Goal: Navigation & Orientation: Find specific page/section

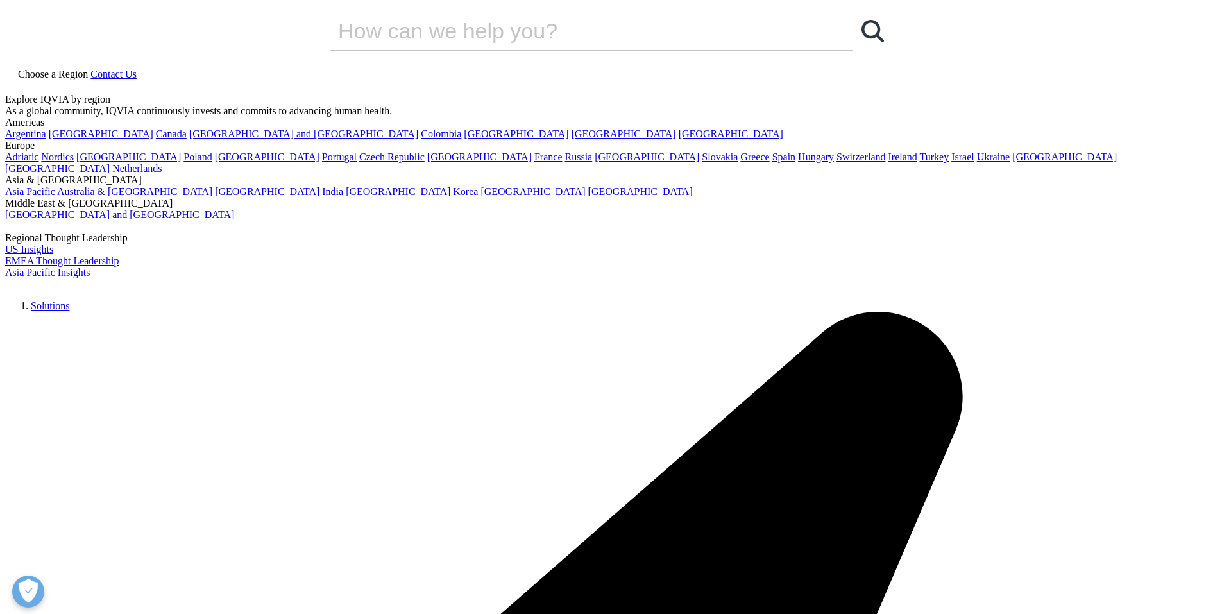
click at [0, 0] on div "27%" at bounding box center [0, 0] width 0 height 0
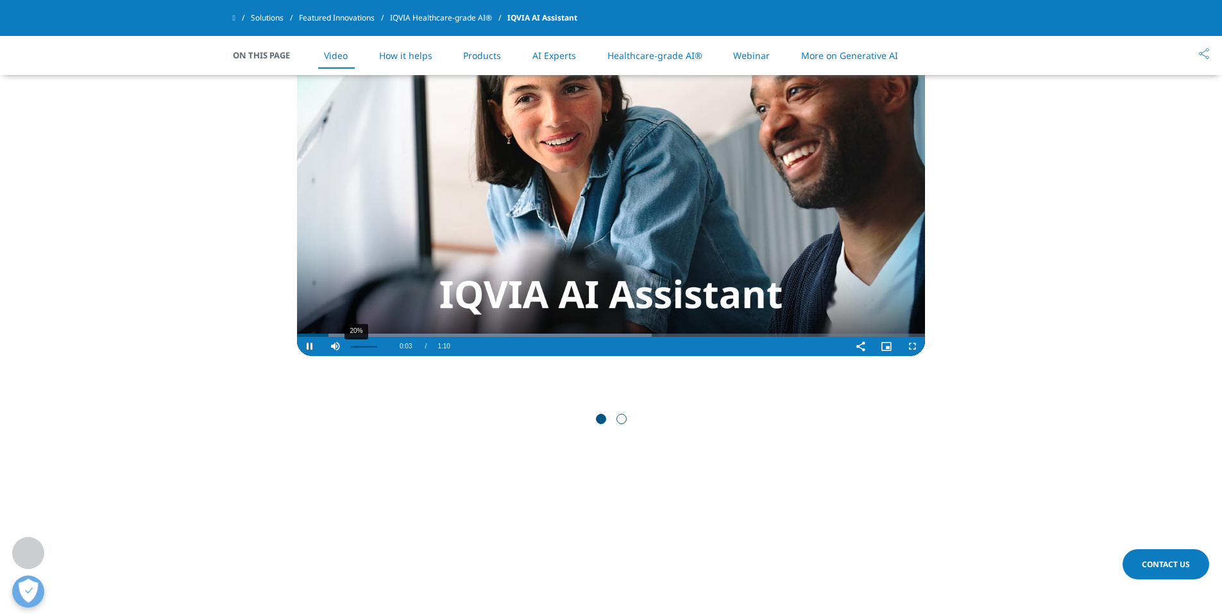
click at [356, 346] on div "20%" at bounding box center [356, 347] width 1 height 2
click at [352, 346] on div "12%" at bounding box center [364, 347] width 26 height 2
click at [351, 346] on div "2%" at bounding box center [351, 347] width 1 height 2
click at [339, 346] on span "Video Player" at bounding box center [336, 346] width 26 height 0
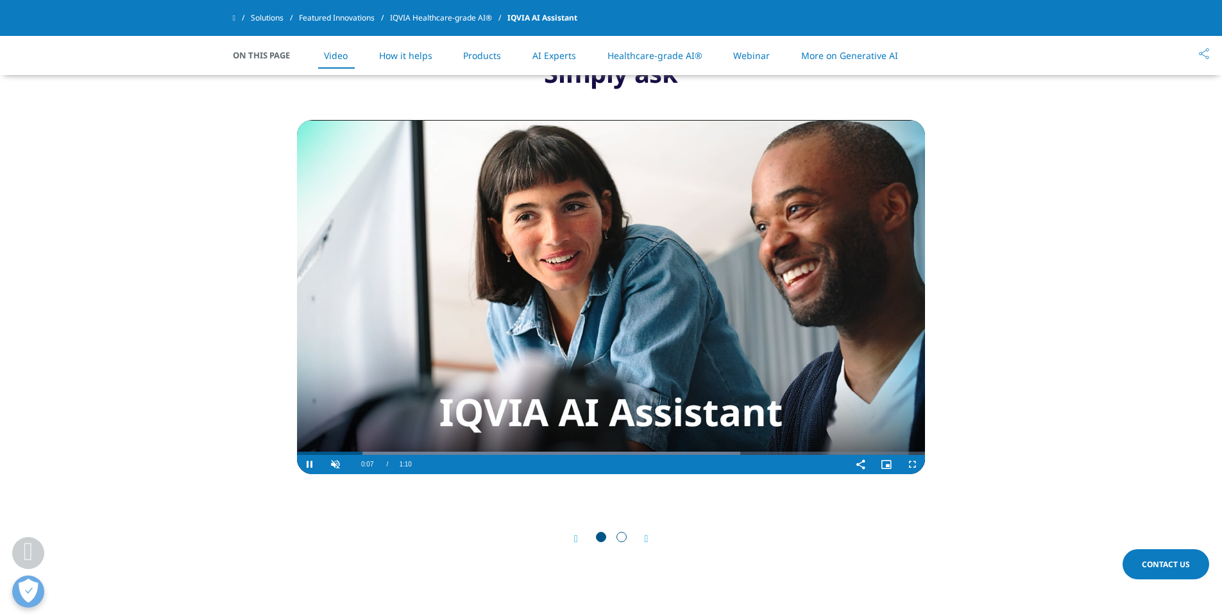
scroll to position [577, 0]
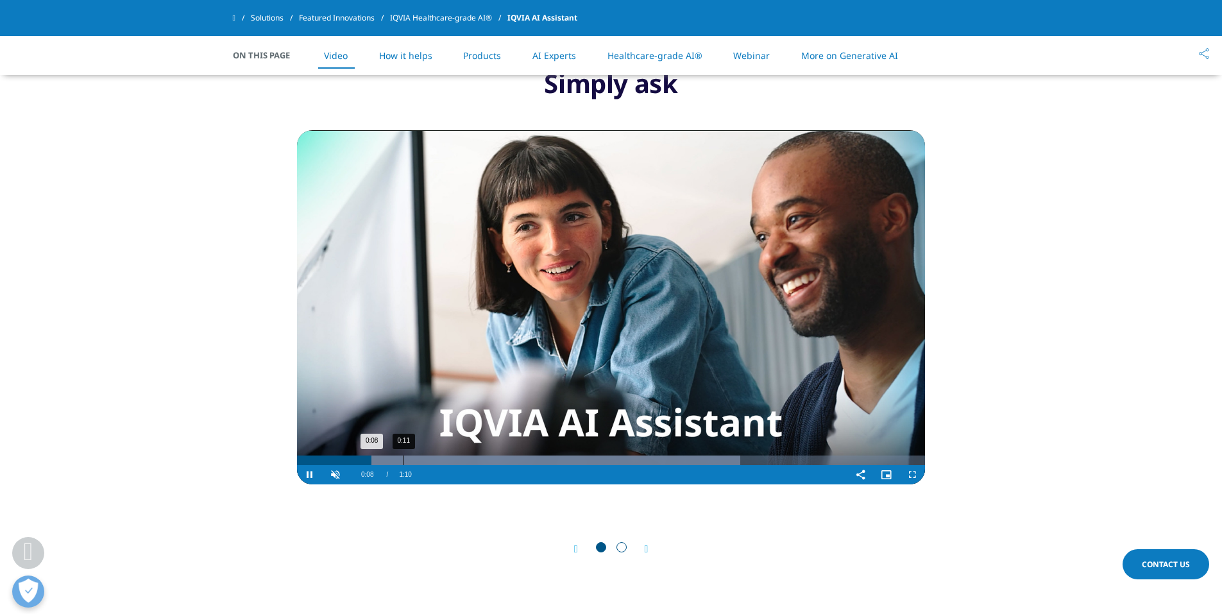
click at [415, 460] on div "Progress Bar" at bounding box center [518, 460] width 443 height 10
click at [448, 460] on div "0:16" at bounding box center [448, 460] width 1 height 10
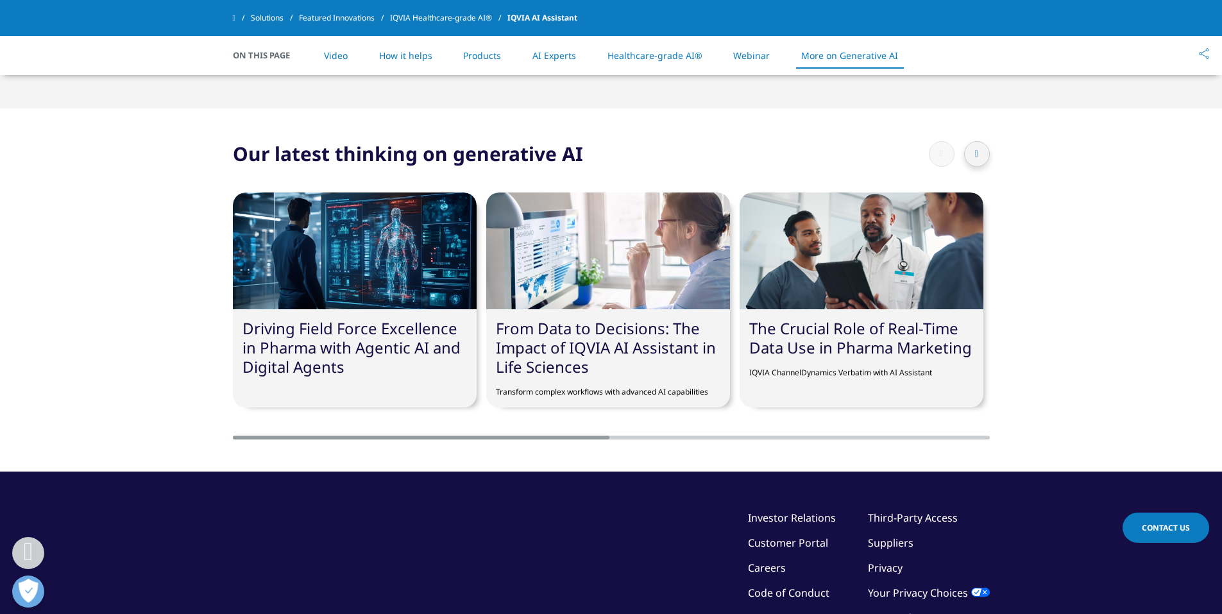
scroll to position [3923, 0]
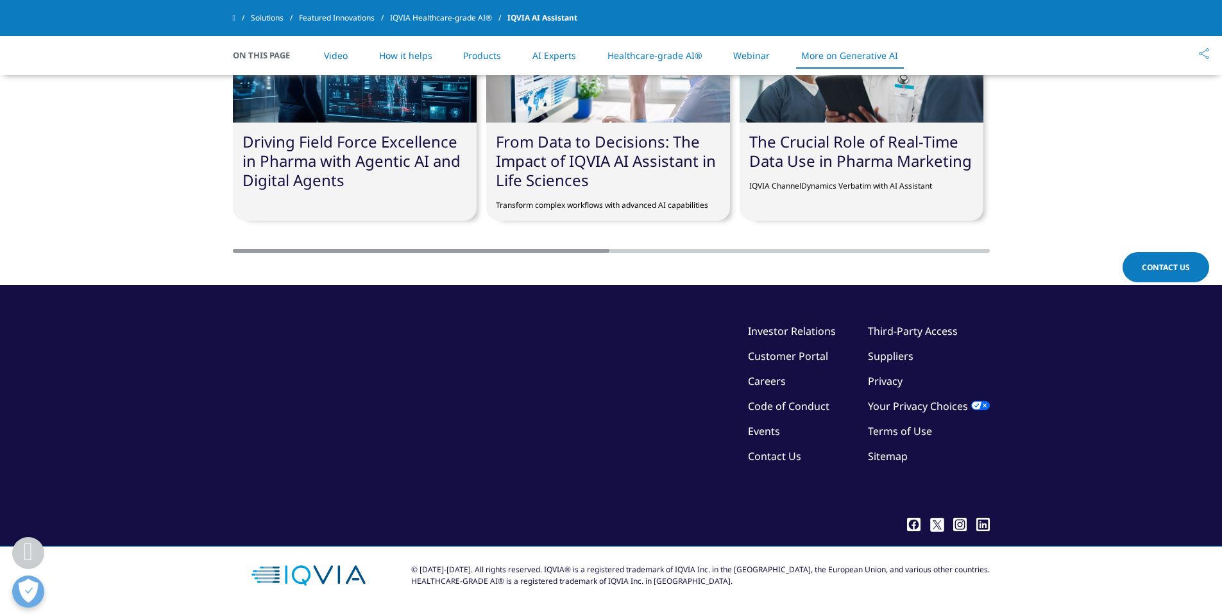
click at [892, 358] on link "Suppliers" at bounding box center [891, 356] width 46 height 14
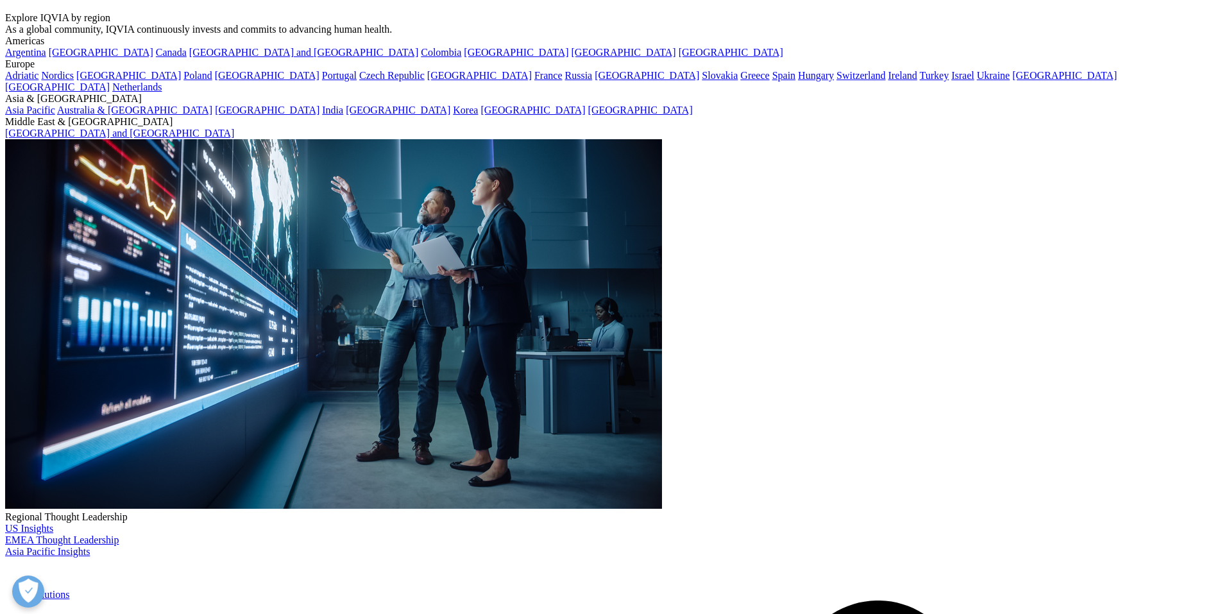
scroll to position [192, 0]
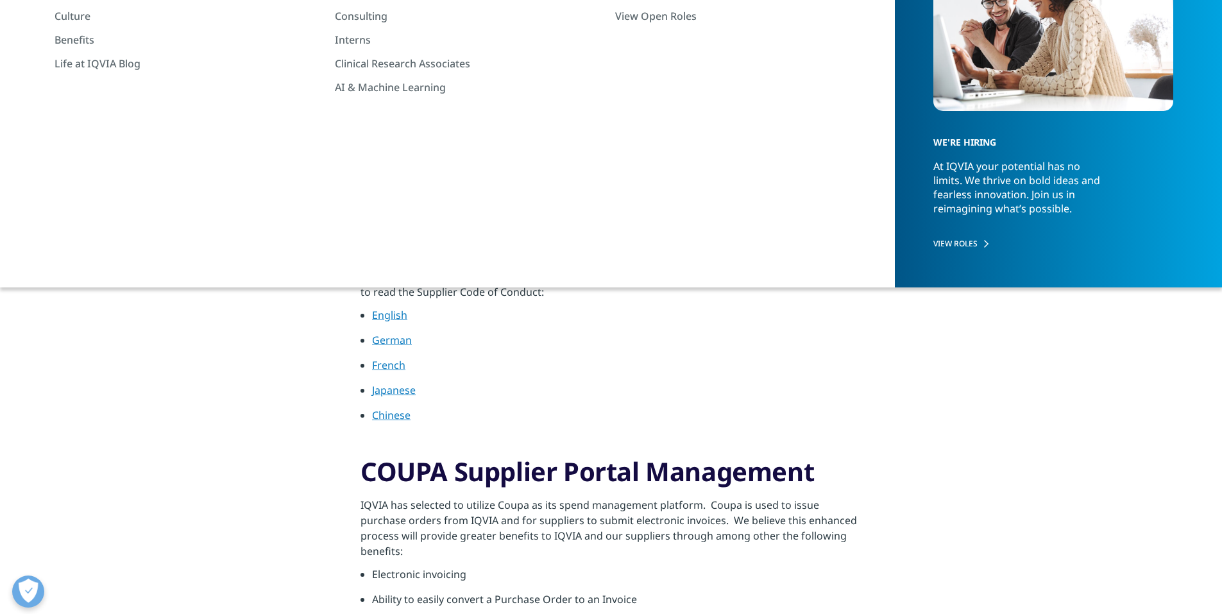
drag, startPoint x: 382, startPoint y: 319, endPoint x: 416, endPoint y: 321, distance: 34.0
click at [382, 319] on link "English" at bounding box center [389, 315] width 35 height 14
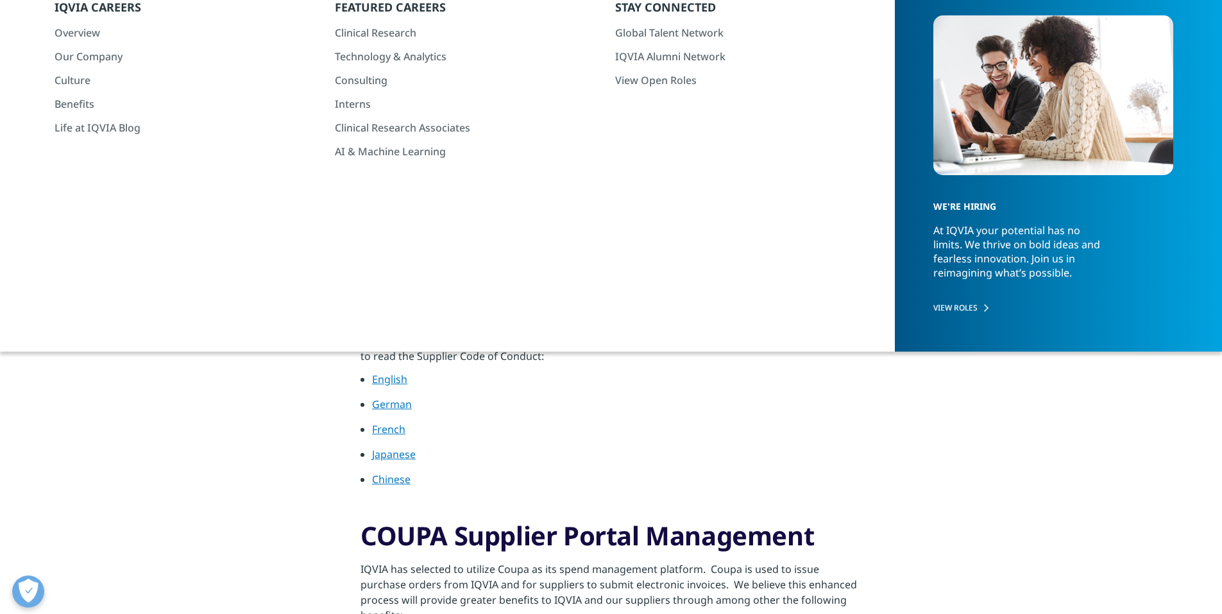
scroll to position [0, 0]
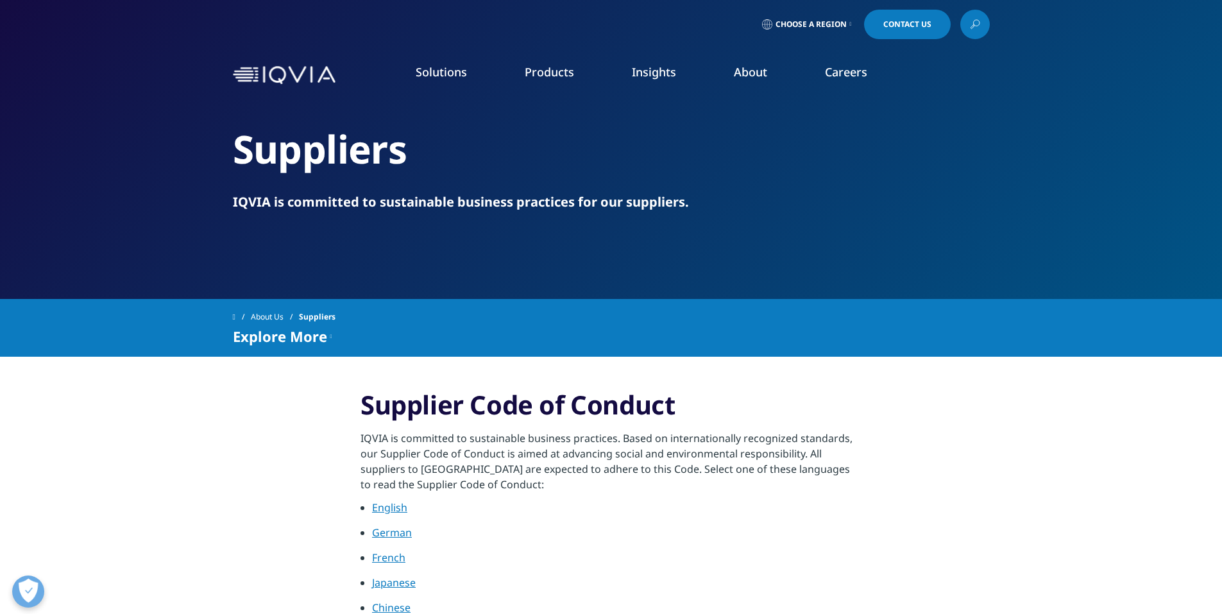
click at [403, 69] on li "Solutions quick find a capability Clear Search Loading SOLUTIONS Research & Dev…" at bounding box center [441, 84] width 109 height 41
click at [828, 27] on span "Choose a Region" at bounding box center [810, 24] width 71 height 10
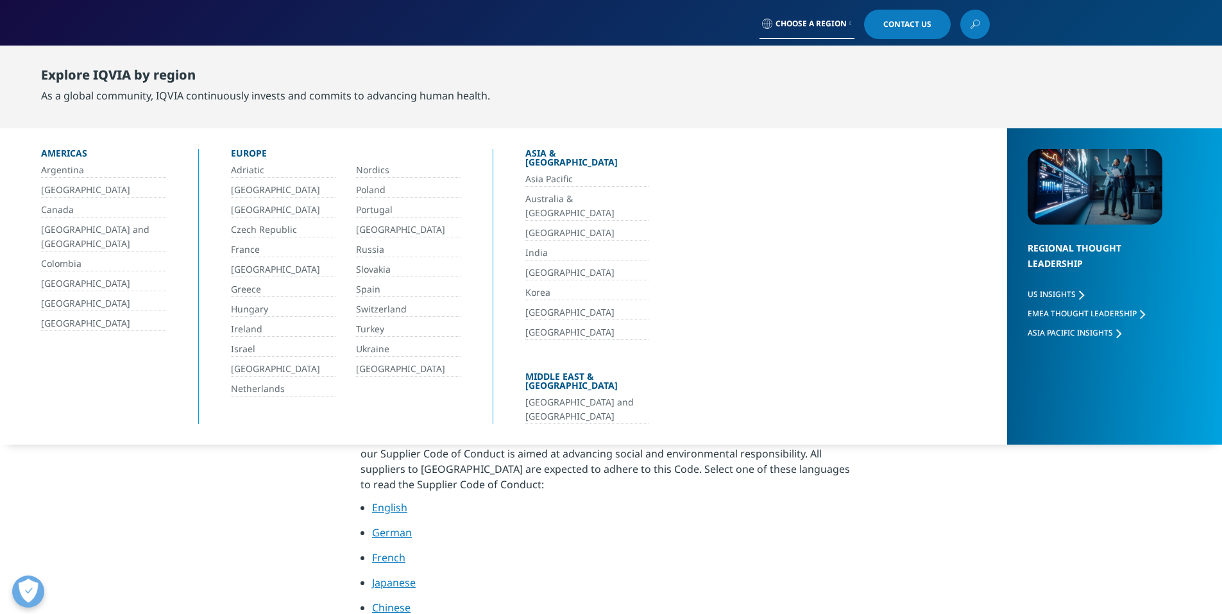
click at [60, 183] on link "[GEOGRAPHIC_DATA]" at bounding box center [103, 190] width 125 height 15
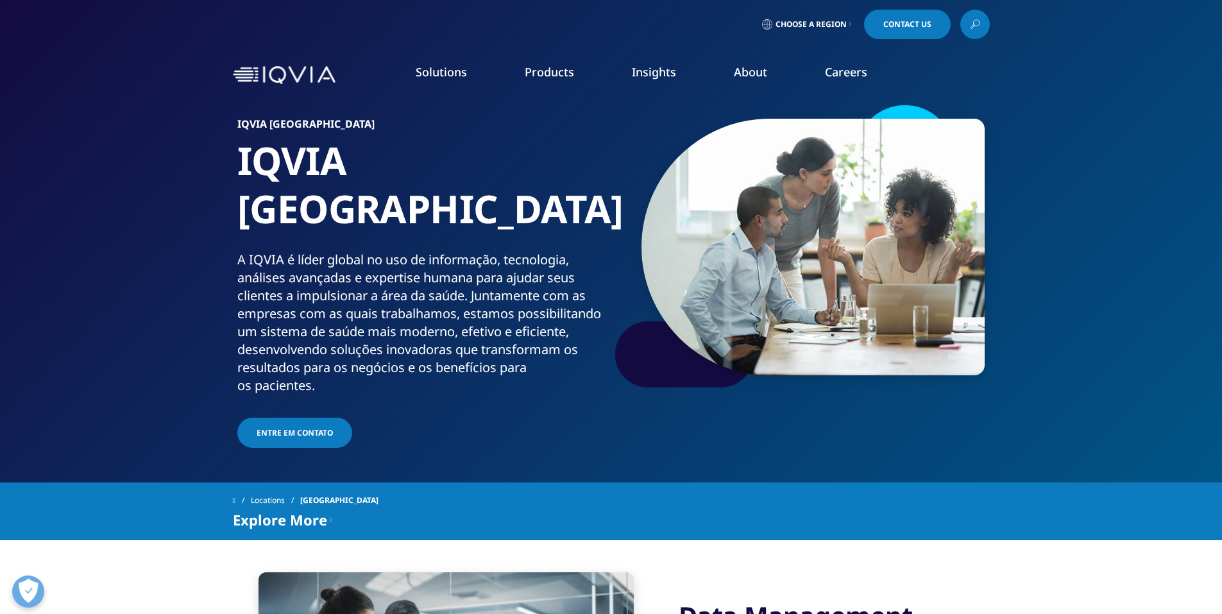
click at [807, 22] on span "Choose a Region" at bounding box center [810, 24] width 71 height 10
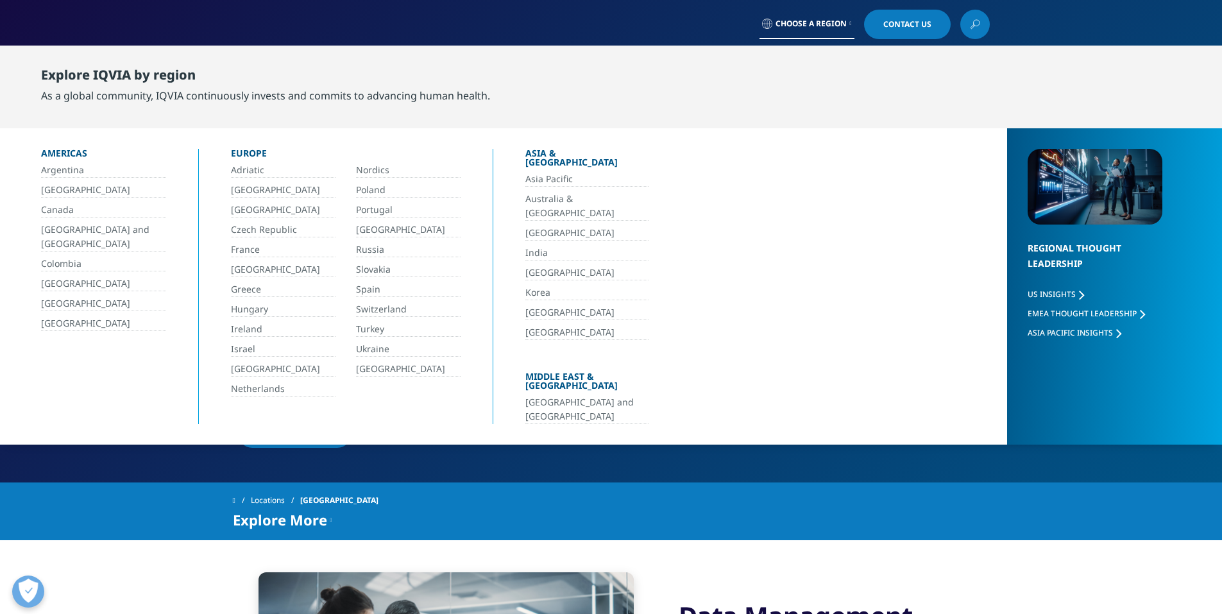
click at [69, 190] on link "[GEOGRAPHIC_DATA]" at bounding box center [103, 190] width 125 height 15
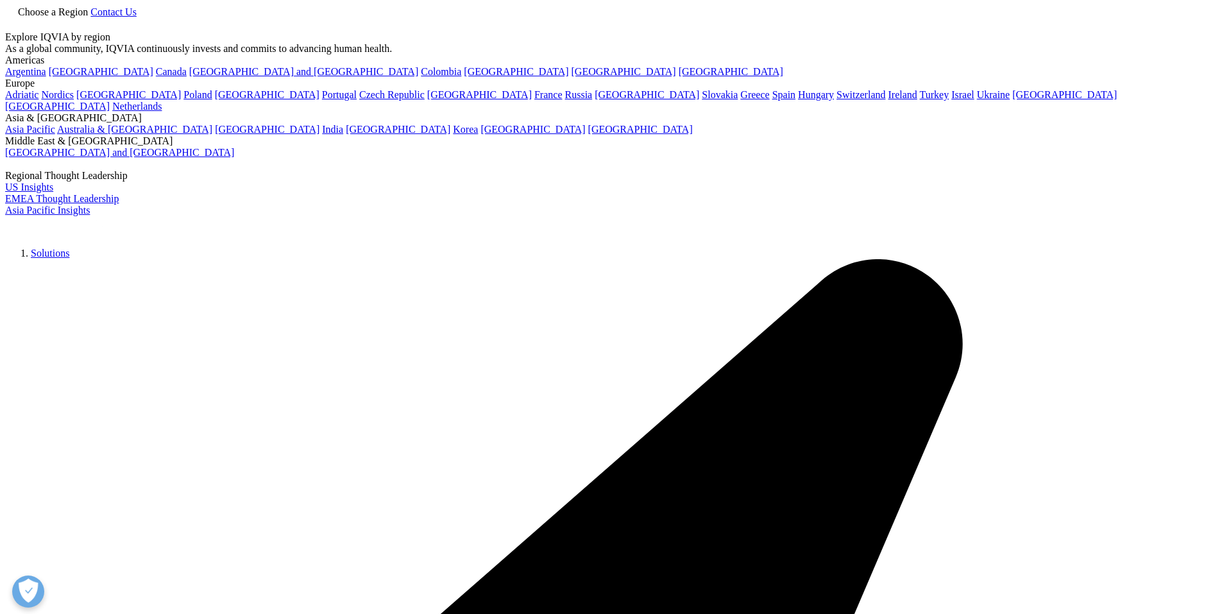
click at [69, 248] on link "Solutions" at bounding box center [50, 253] width 38 height 11
